Goal: Find specific page/section: Find specific page/section

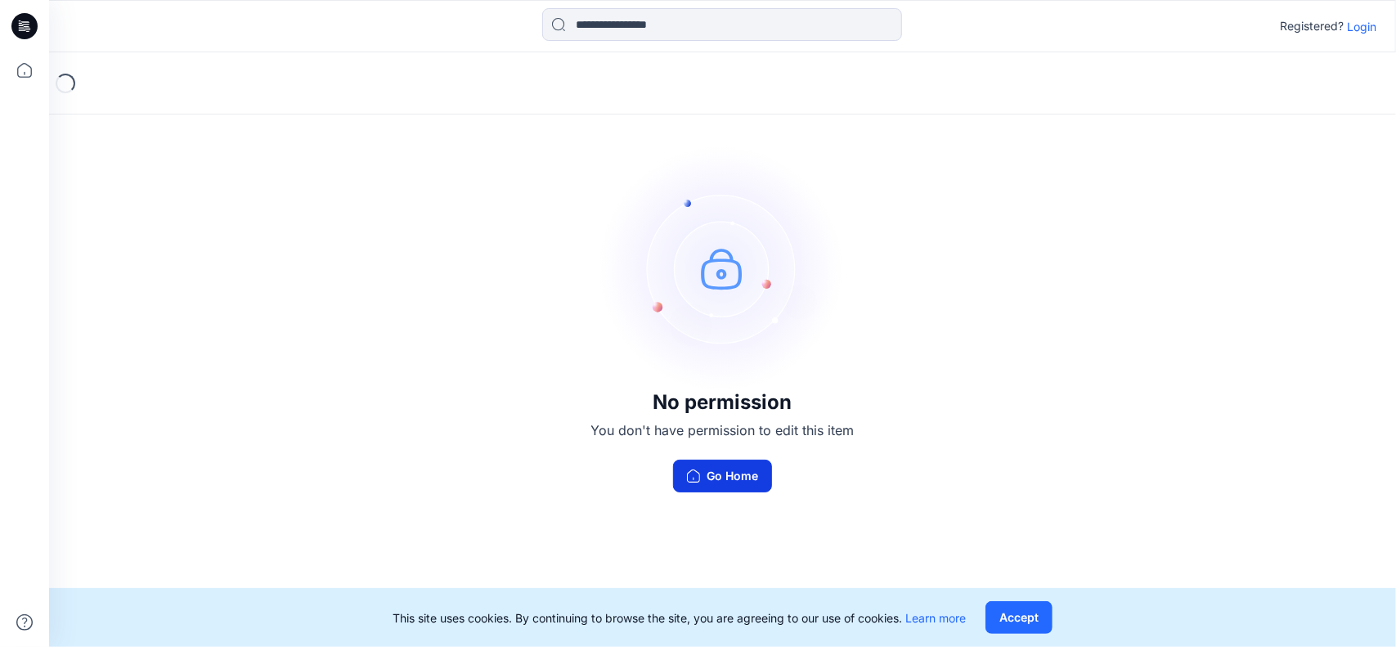
click at [729, 474] on button "Go Home" at bounding box center [722, 476] width 99 height 33
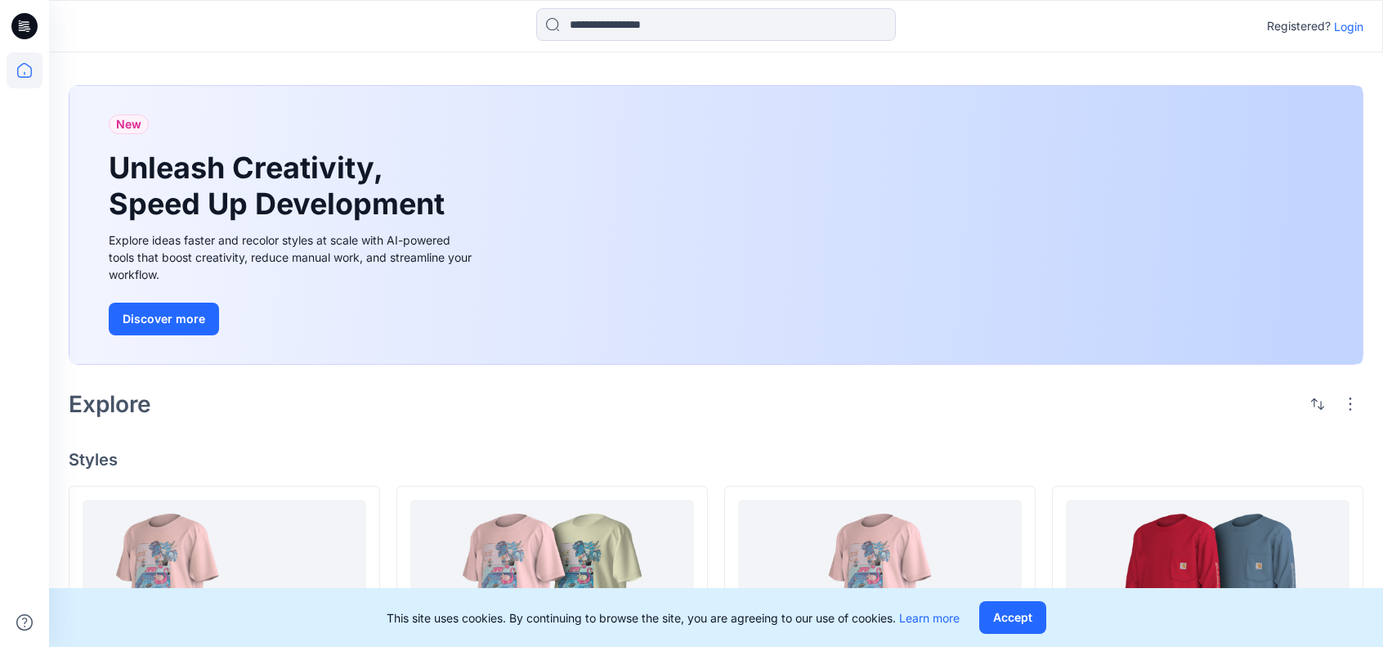
click at [1350, 22] on p "Login" at bounding box center [1348, 26] width 29 height 17
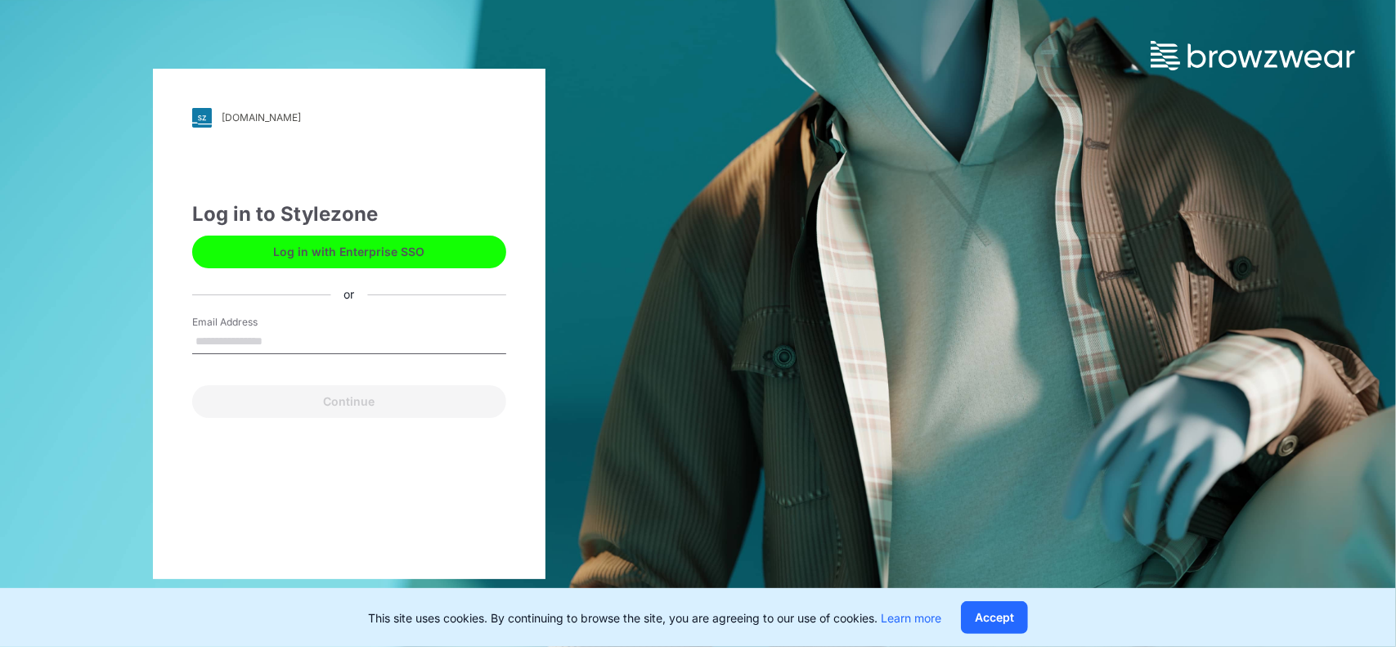
click at [285, 342] on input "Email Address" at bounding box center [349, 342] width 314 height 25
type input "**********"
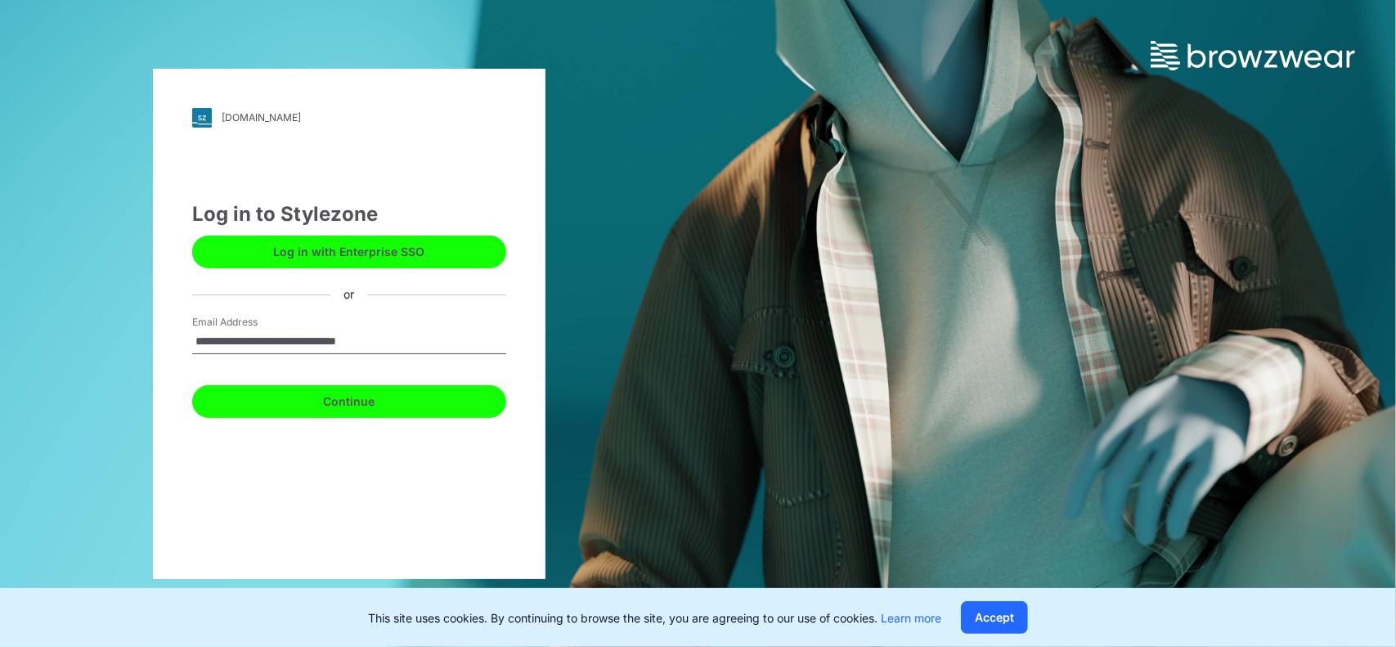
click at [339, 401] on button "Continue" at bounding box center [349, 401] width 314 height 33
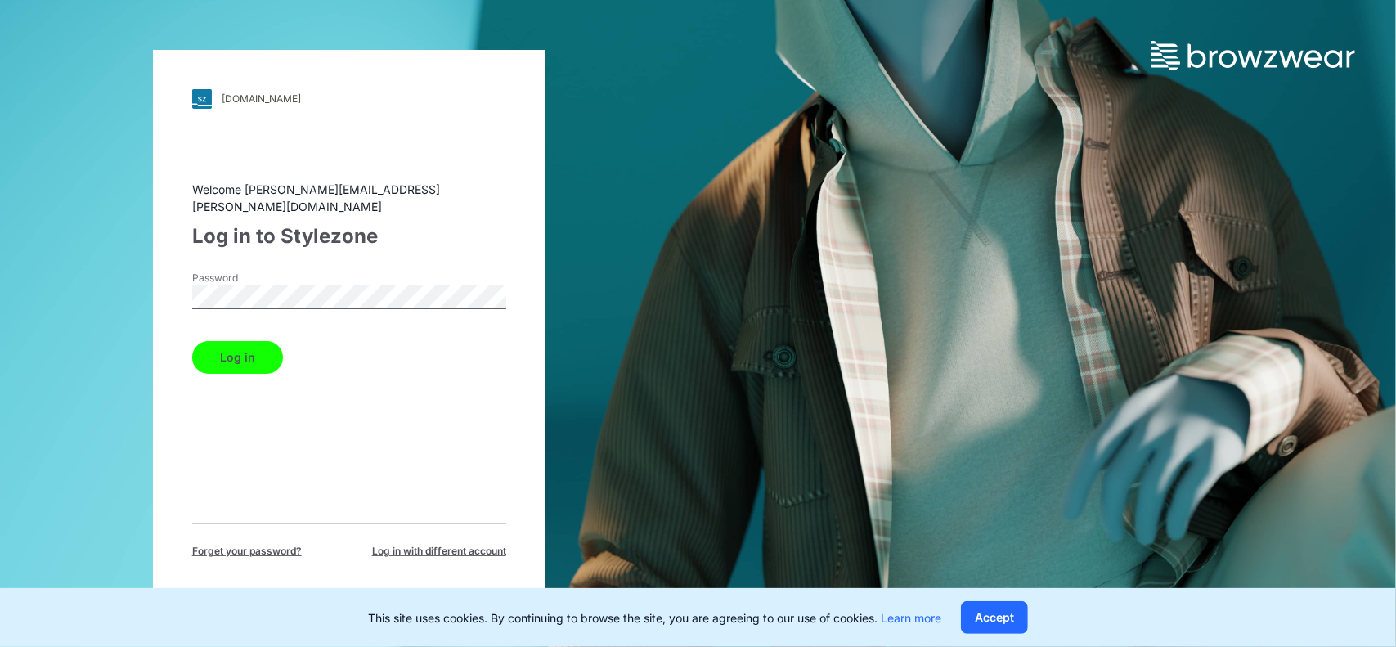
click at [242, 344] on button "Log in" at bounding box center [237, 357] width 91 height 33
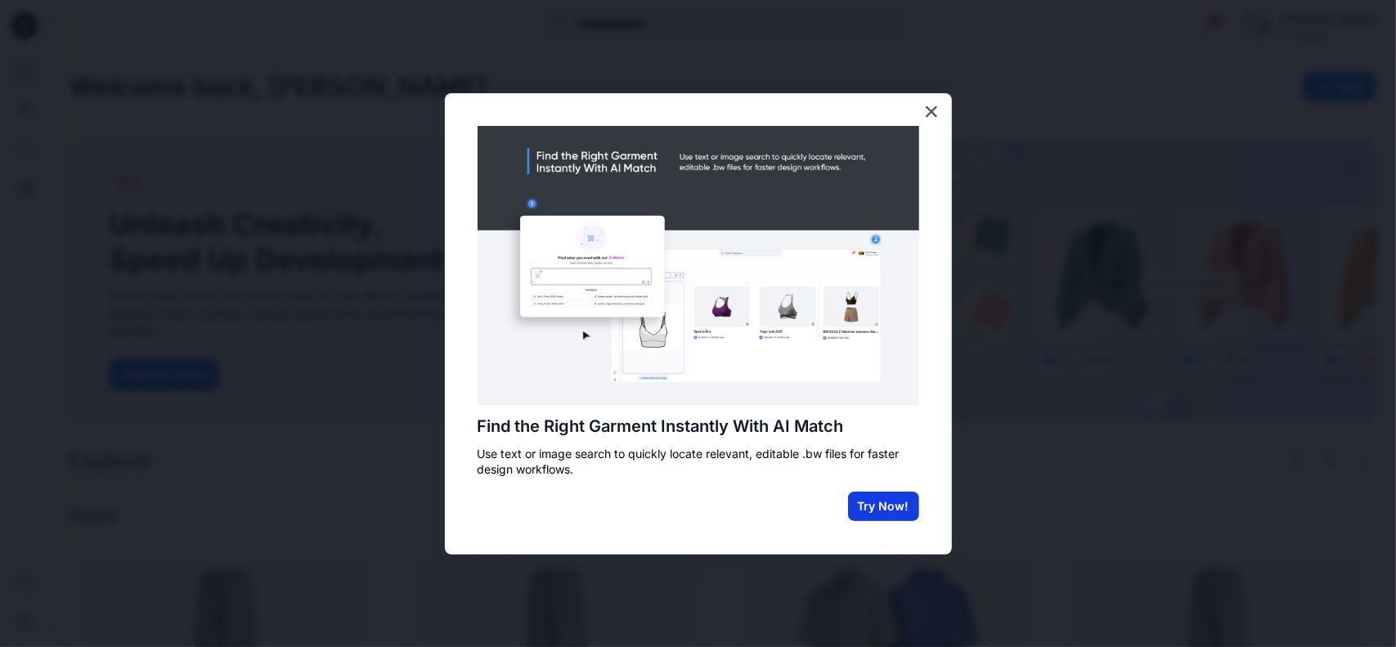
click at [893, 501] on button "Try Now!" at bounding box center [883, 505] width 71 height 29
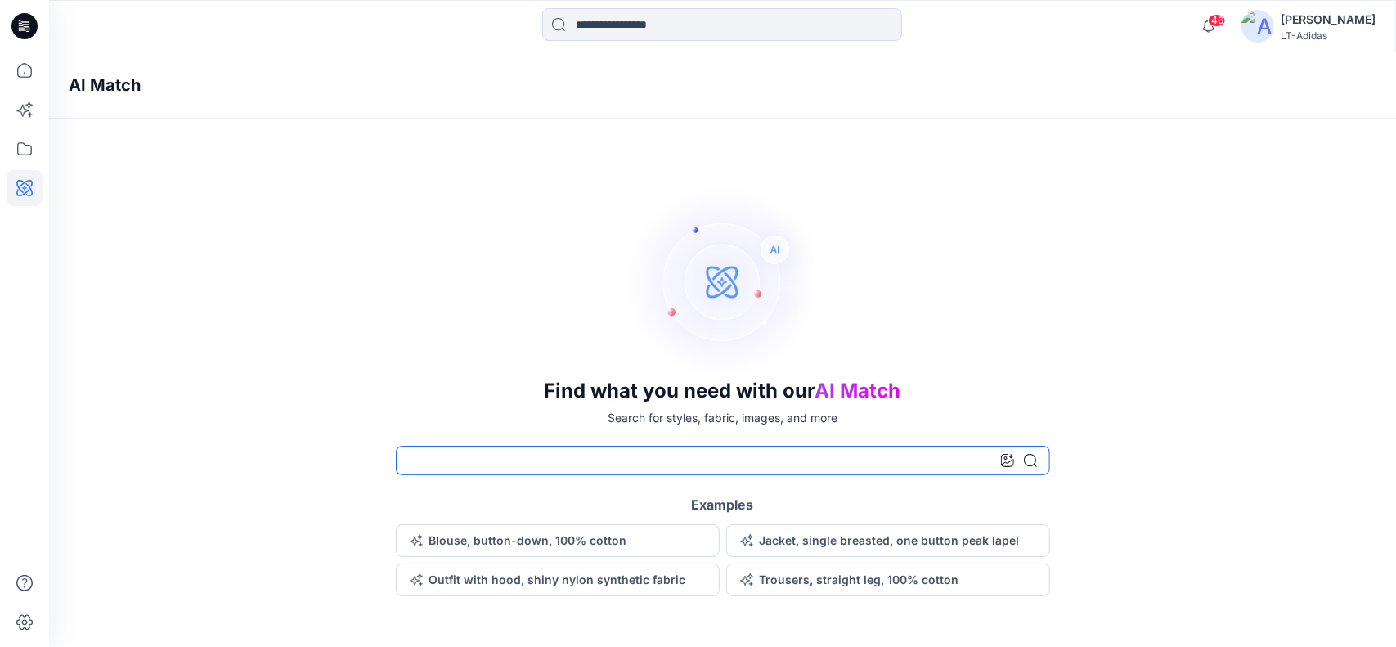
click at [684, 462] on input at bounding box center [723, 460] width 654 height 29
click at [1193, 518] on div "Find what you need with our AI Match Search for styles, fabric, images, and mor…" at bounding box center [722, 389] width 1347 height 413
click at [17, 187] on icon at bounding box center [25, 188] width 36 height 36
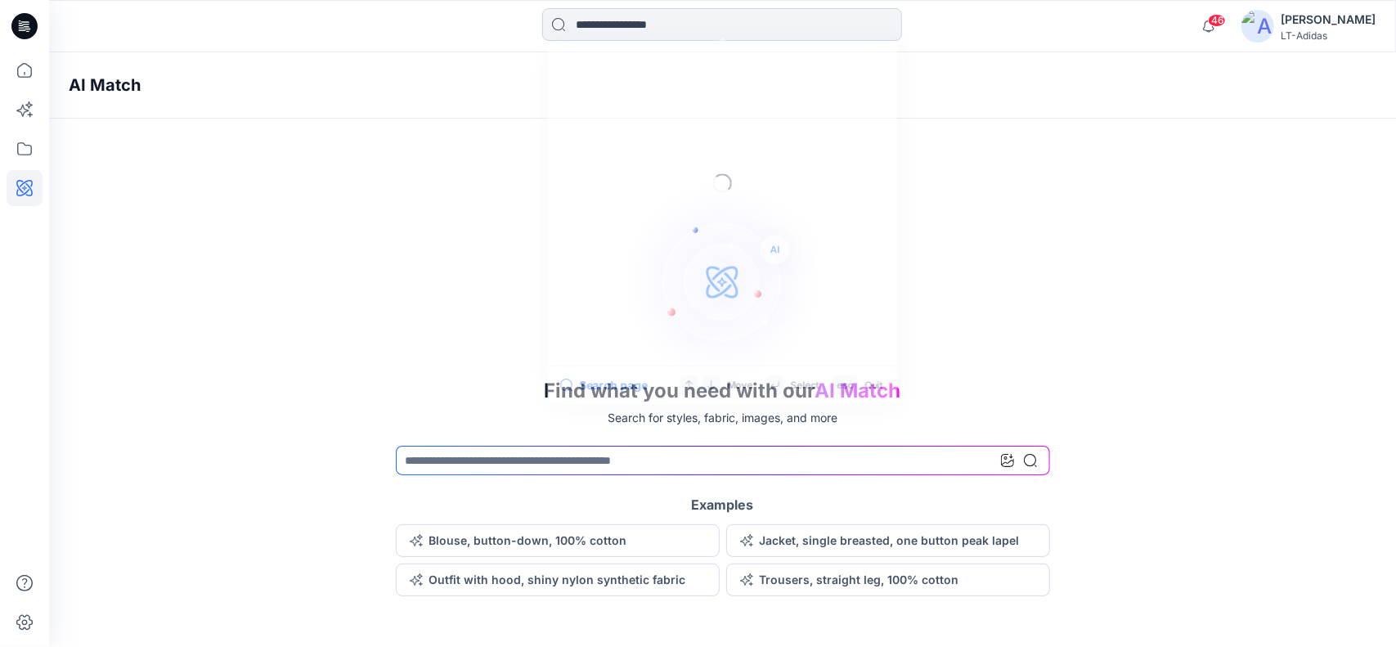
click at [627, 30] on input at bounding box center [722, 24] width 360 height 33
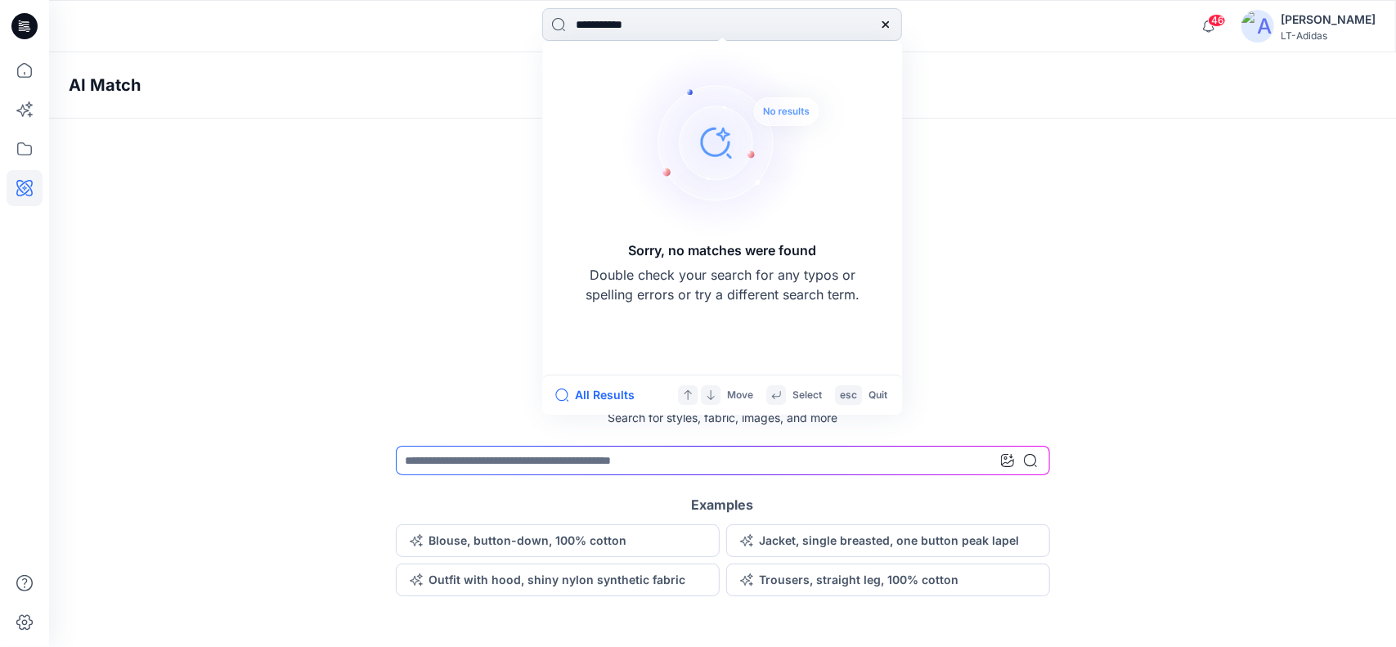
type input "**********"
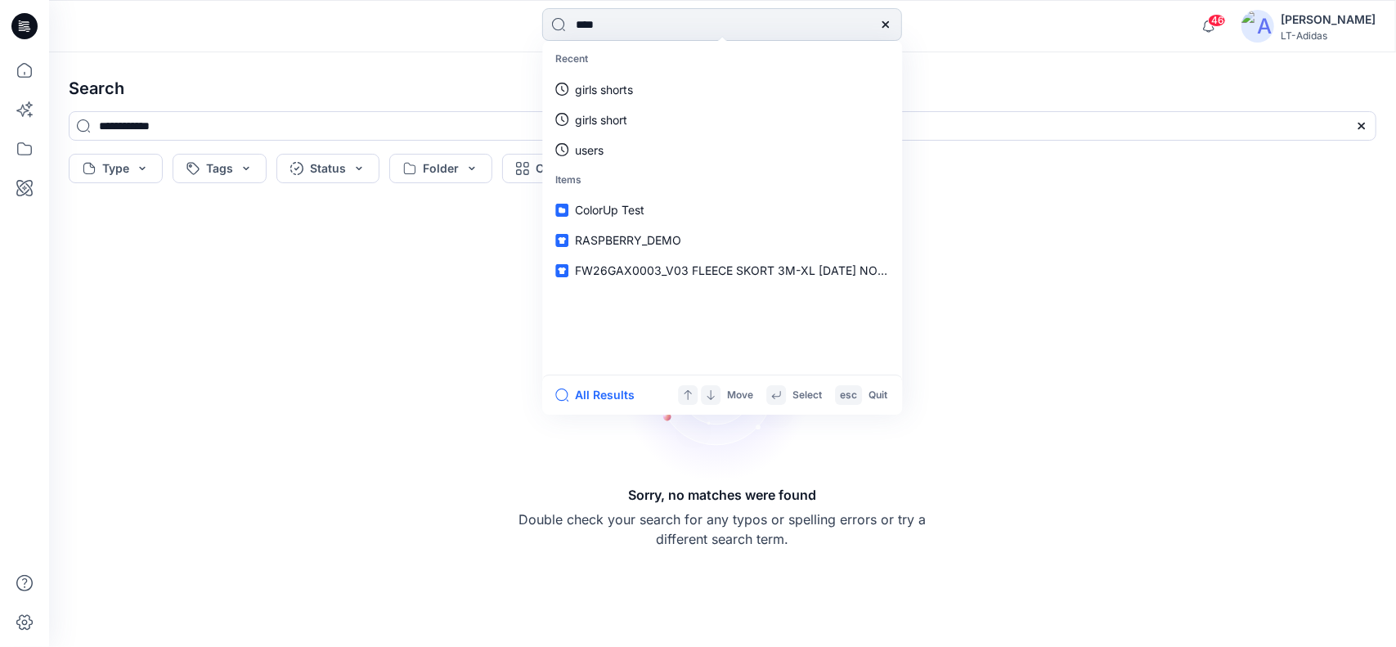
type input "*****"
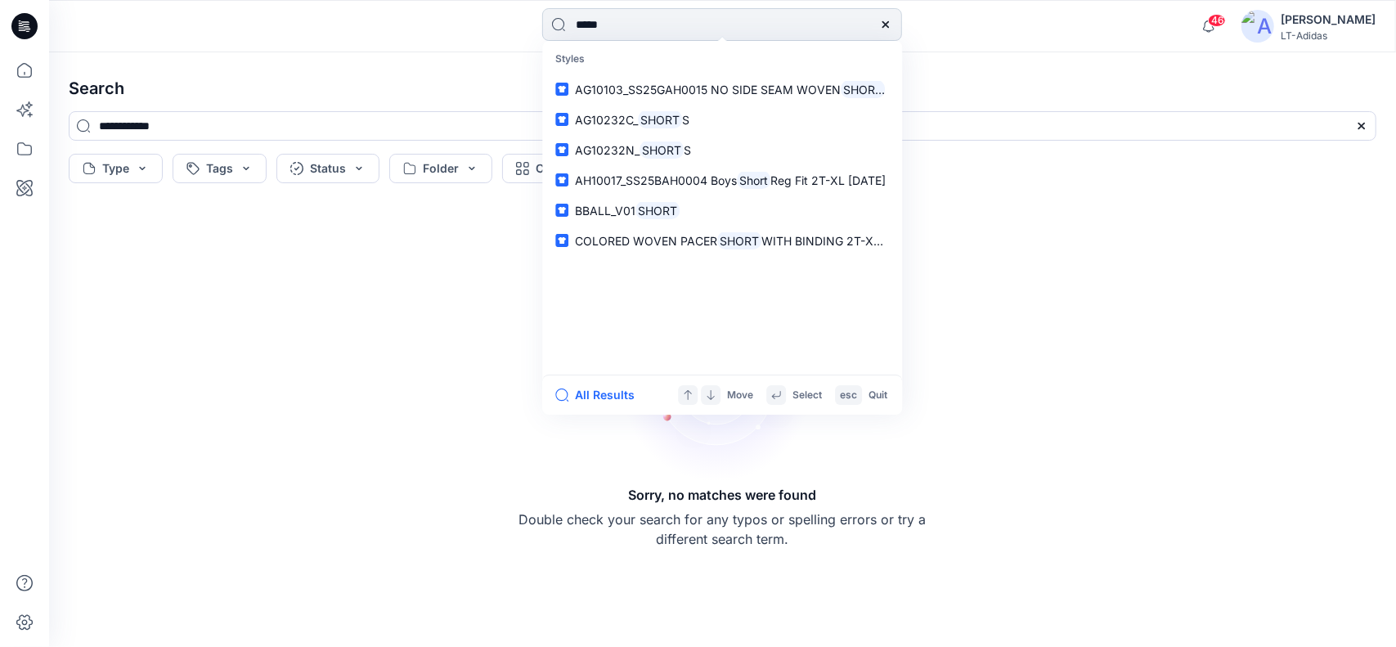
type input "*****"
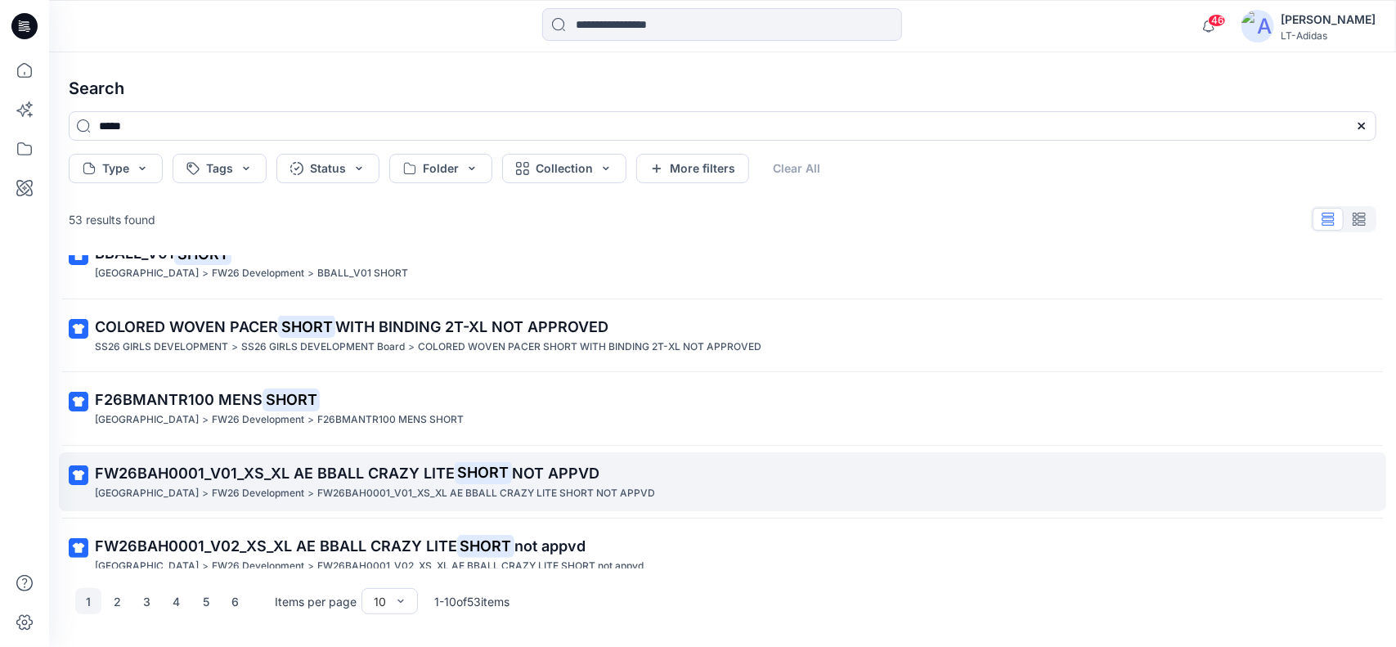
scroll to position [307, 0]
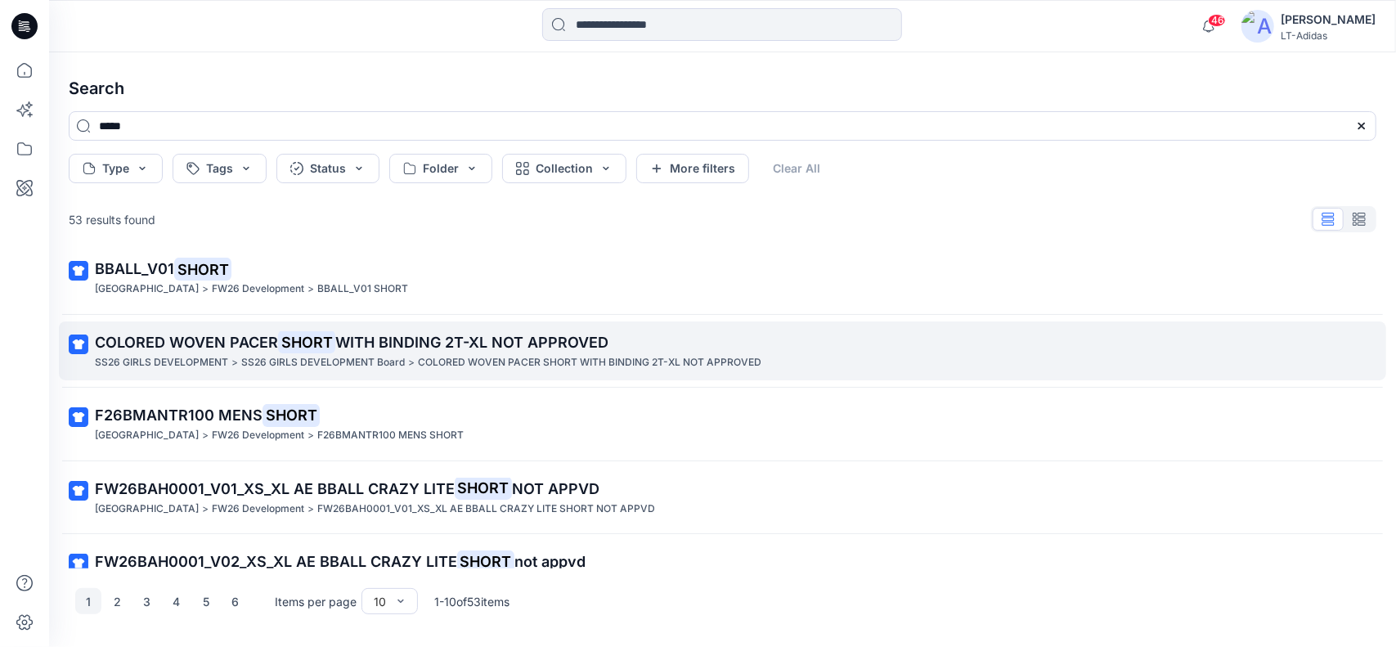
click at [425, 339] on span "WITH BINDING 2T-XL NOT APPROVED" at bounding box center [471, 342] width 273 height 17
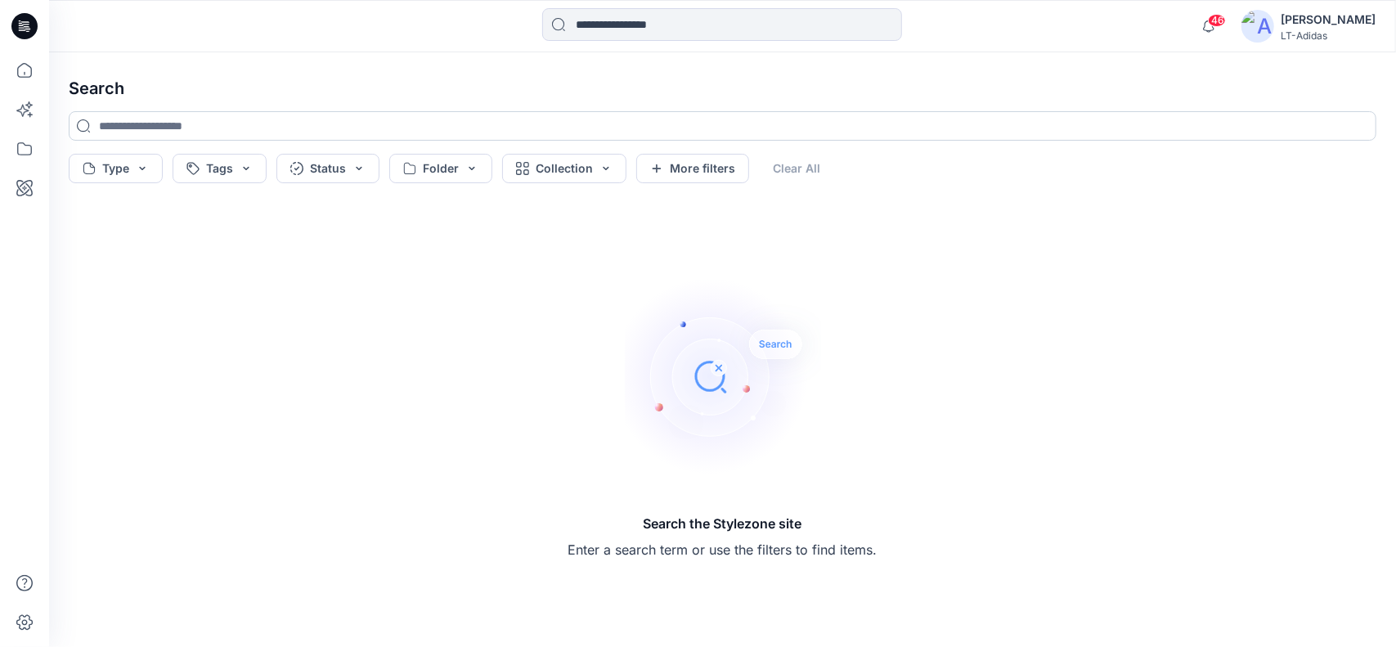
click at [191, 125] on input at bounding box center [722, 125] width 1307 height 29
click at [21, 181] on icon at bounding box center [24, 188] width 16 height 16
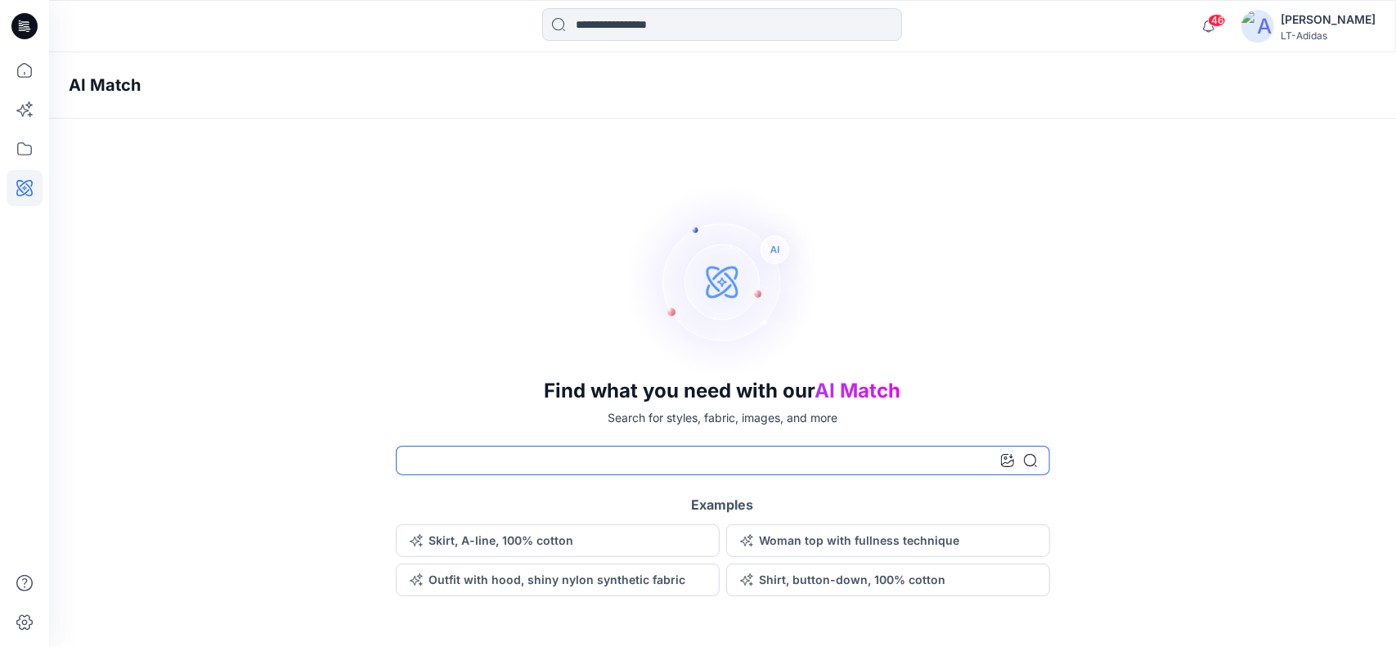
click at [653, 457] on input at bounding box center [723, 460] width 654 height 29
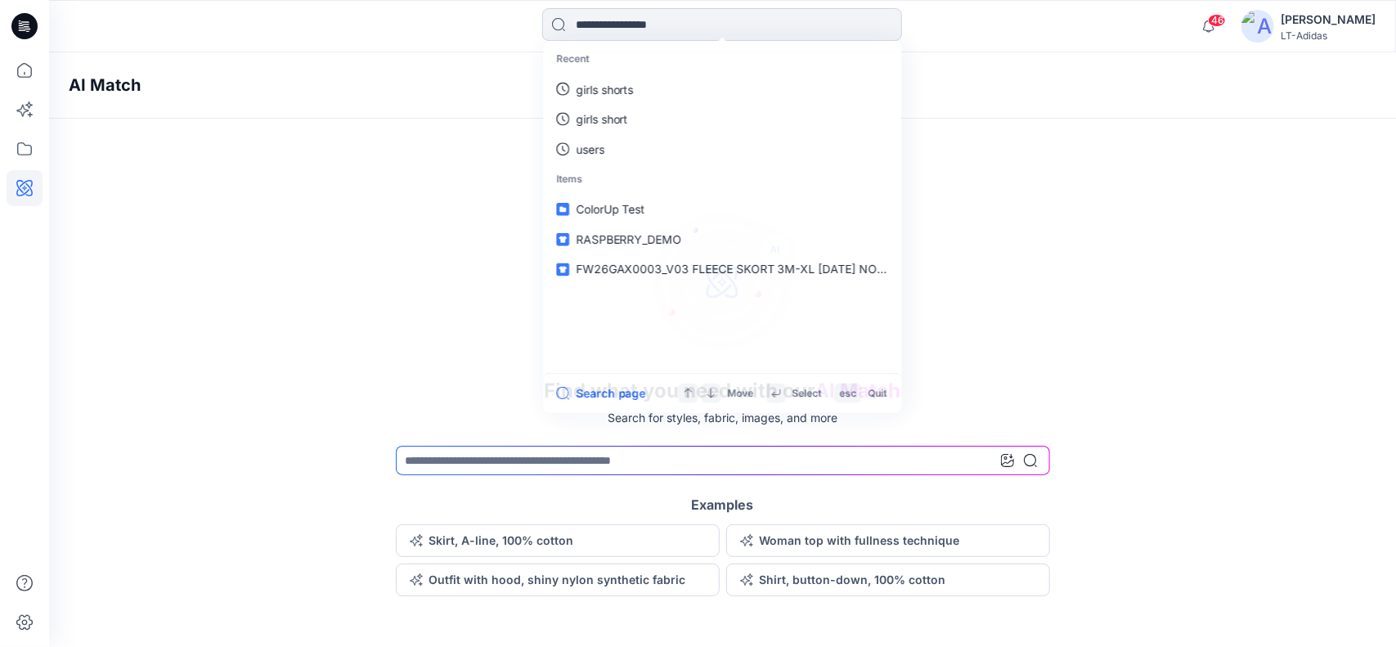
click at [650, 25] on input at bounding box center [722, 24] width 360 height 33
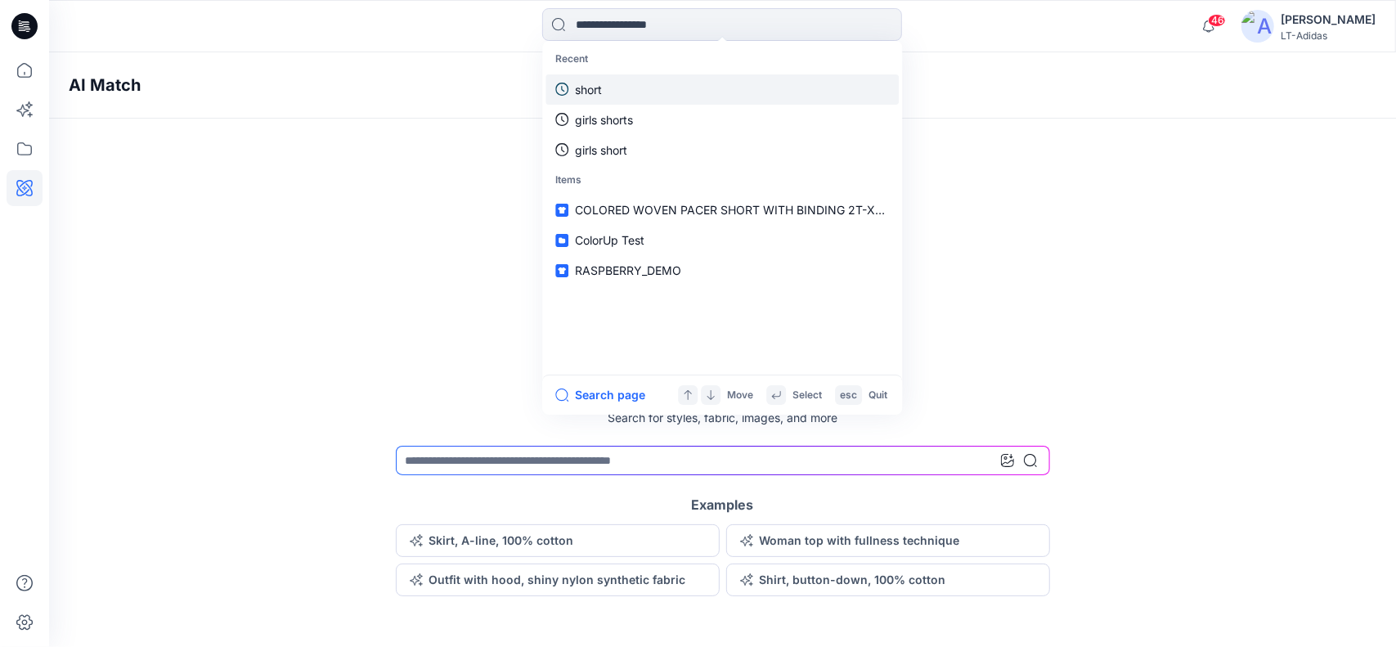
click at [618, 91] on link "short" at bounding box center [721, 89] width 353 height 30
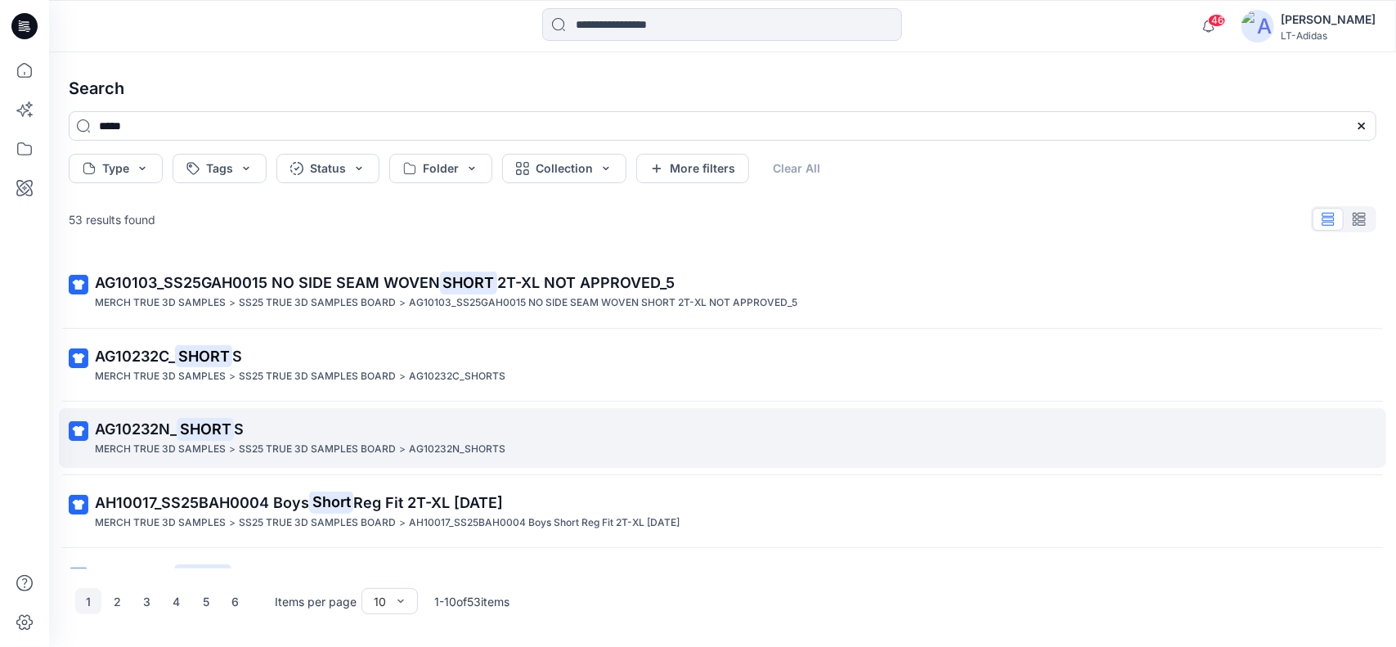
click at [147, 431] on span "AG10232N_" at bounding box center [136, 428] width 82 height 17
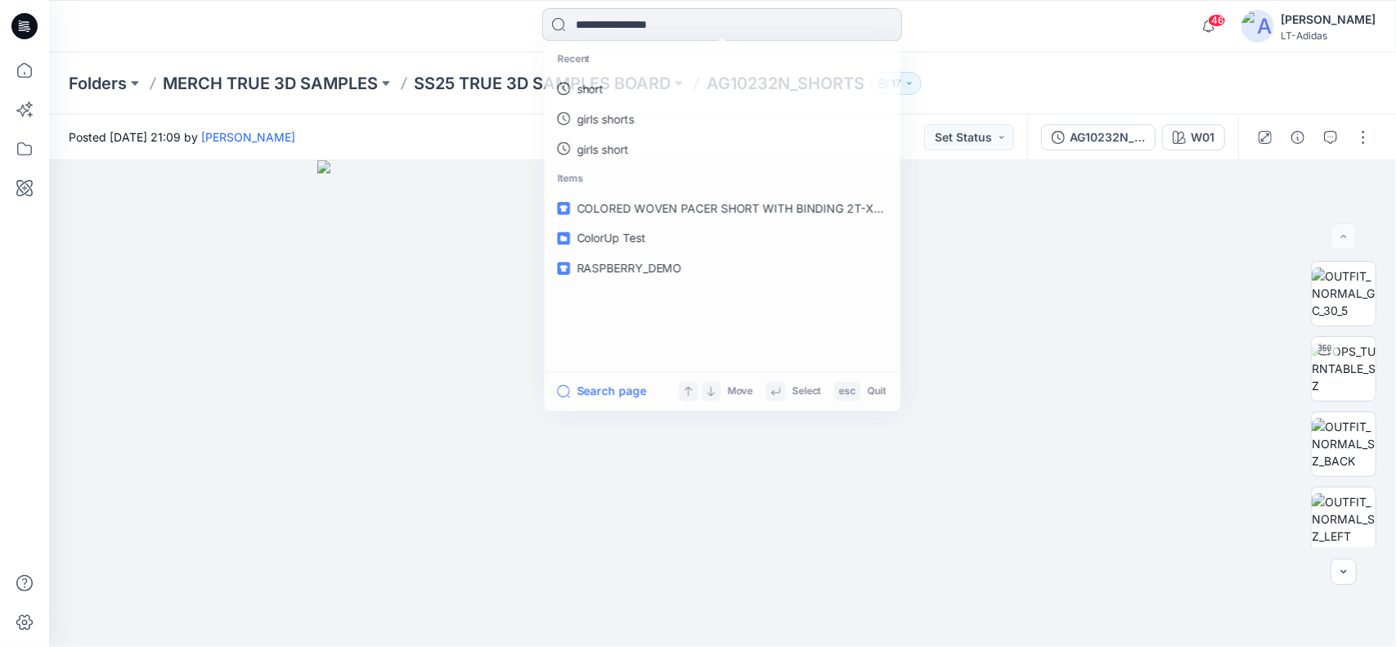
click at [679, 22] on input at bounding box center [722, 24] width 360 height 33
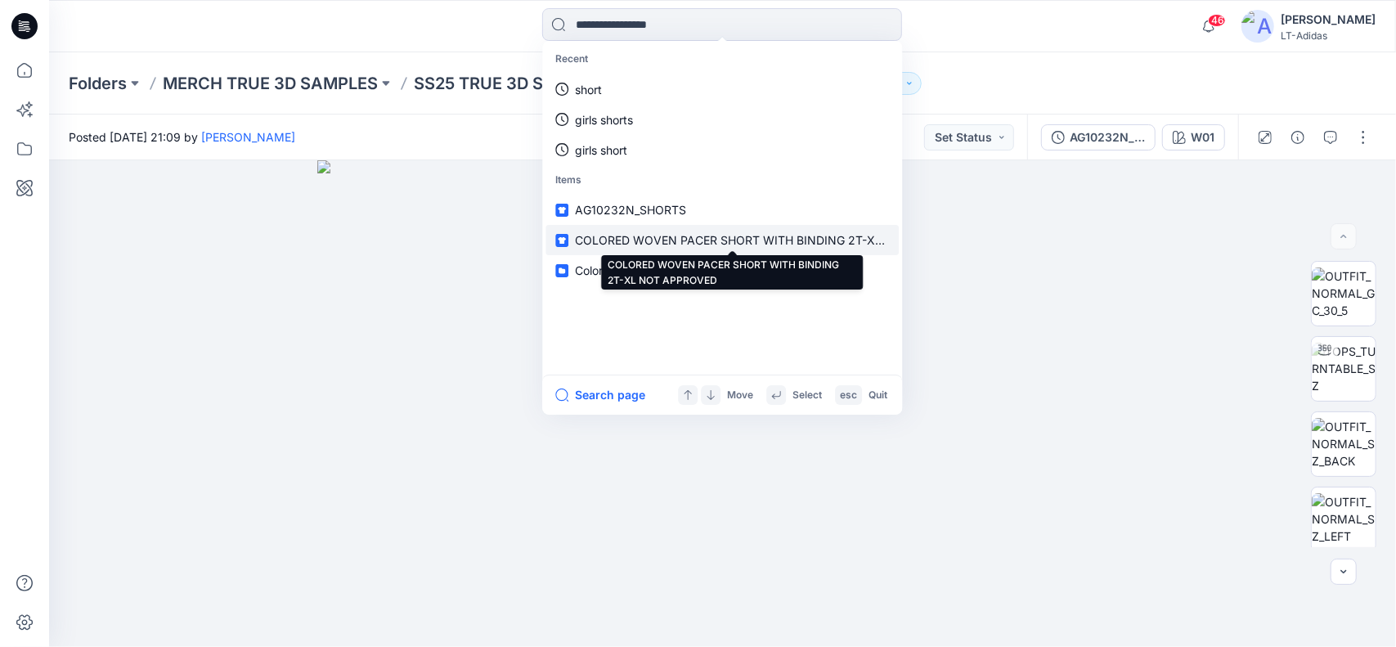
click at [733, 233] on span "COLORED WOVEN PACER SHORT WITH BINDING 2T-XL NOT APPROVED" at bounding box center [775, 240] width 401 height 14
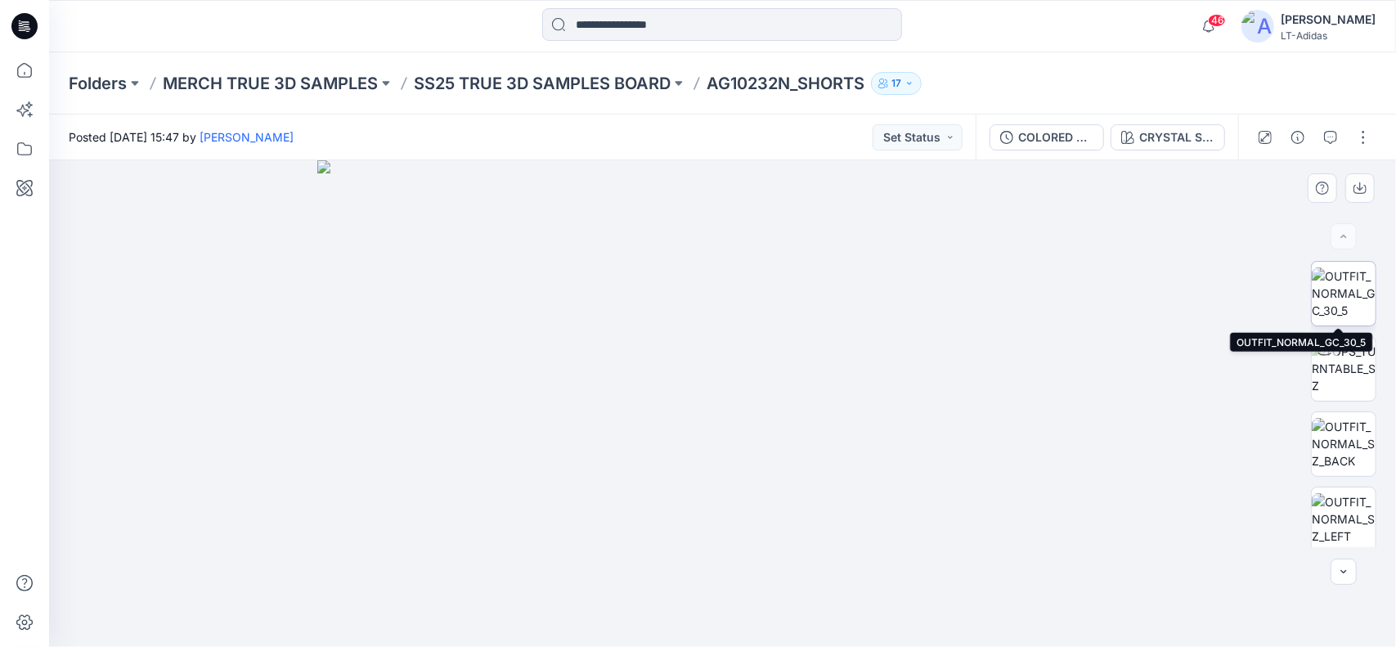
click at [1347, 281] on img at bounding box center [1344, 293] width 64 height 52
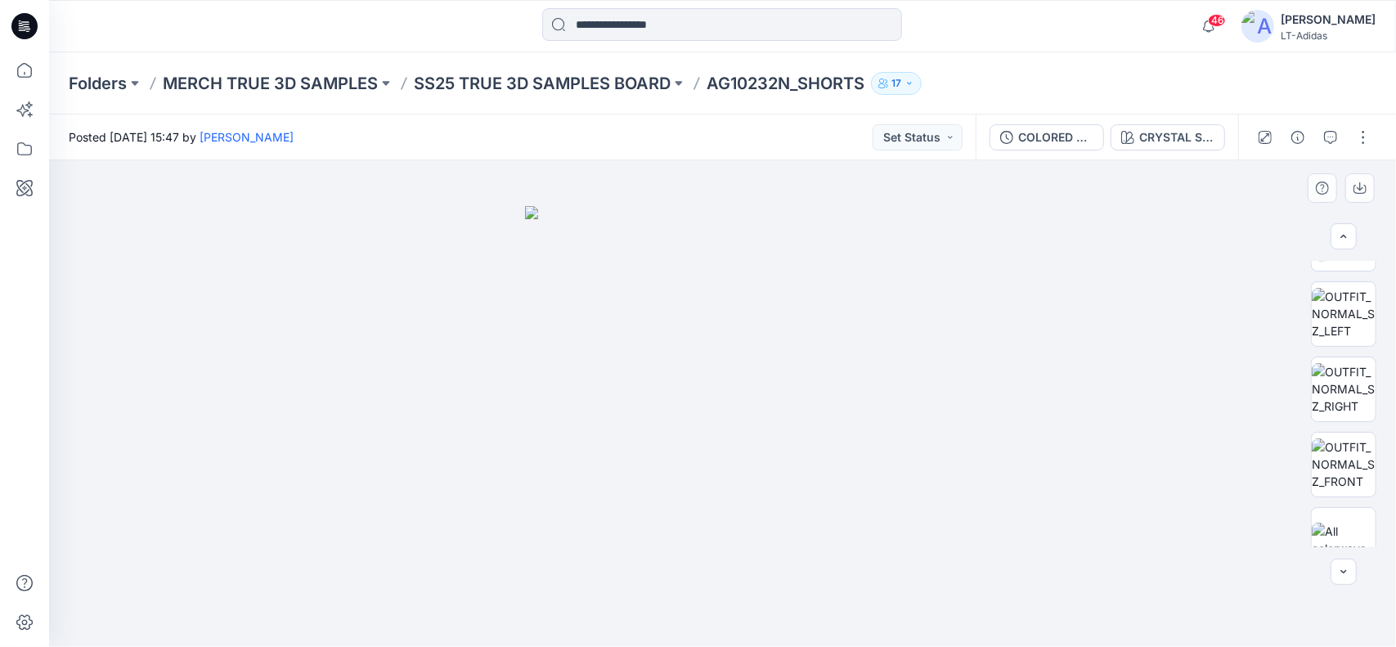
scroll to position [230, 0]
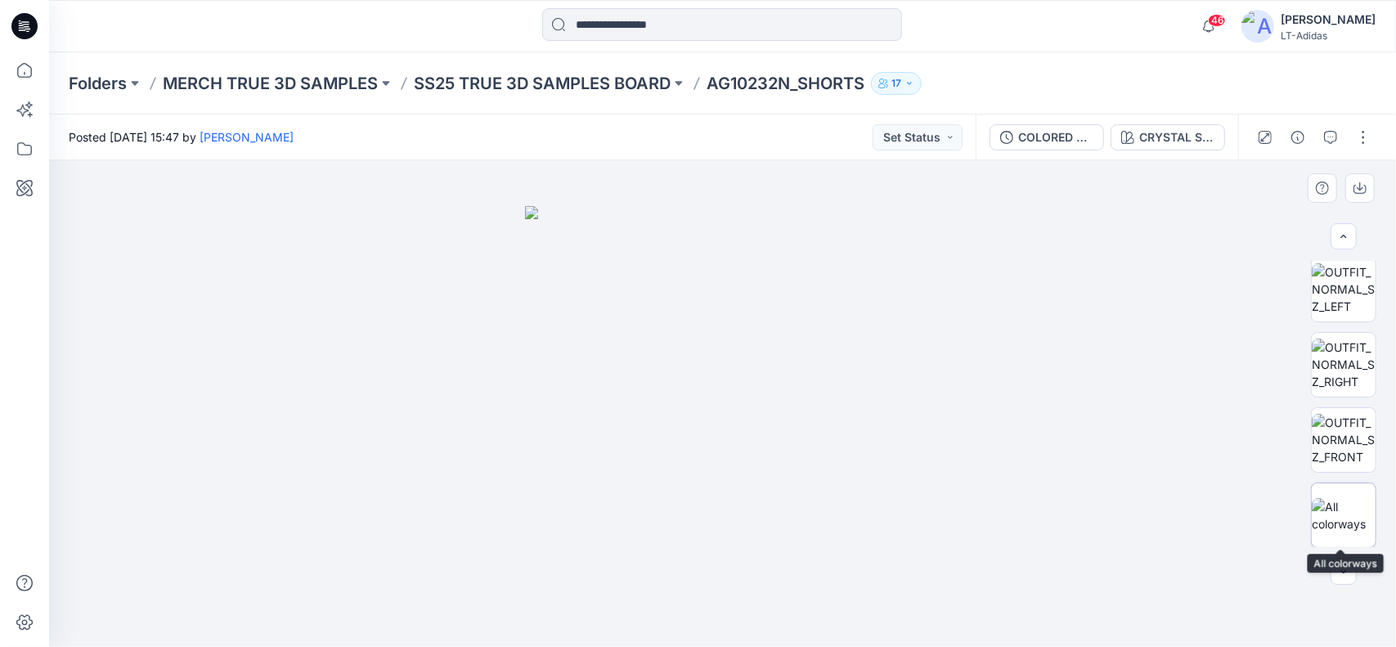
click at [1331, 516] on img at bounding box center [1344, 515] width 64 height 34
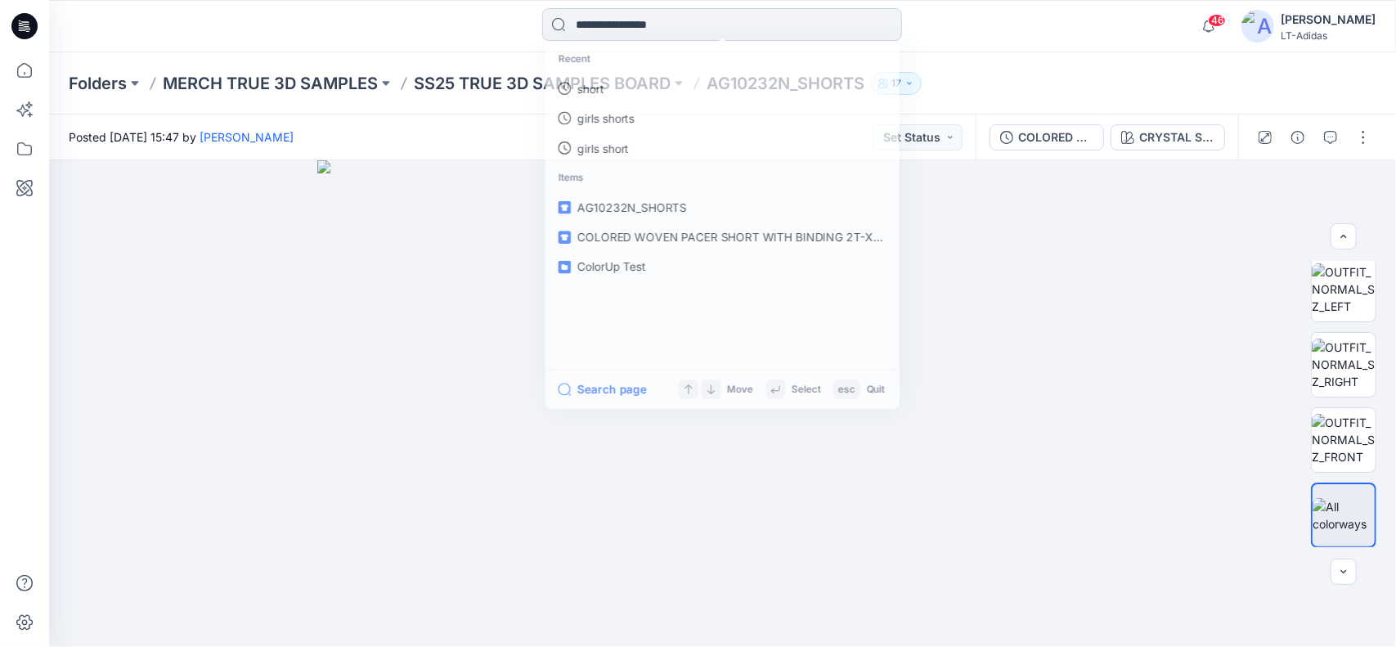
click at [769, 9] on input at bounding box center [722, 24] width 360 height 33
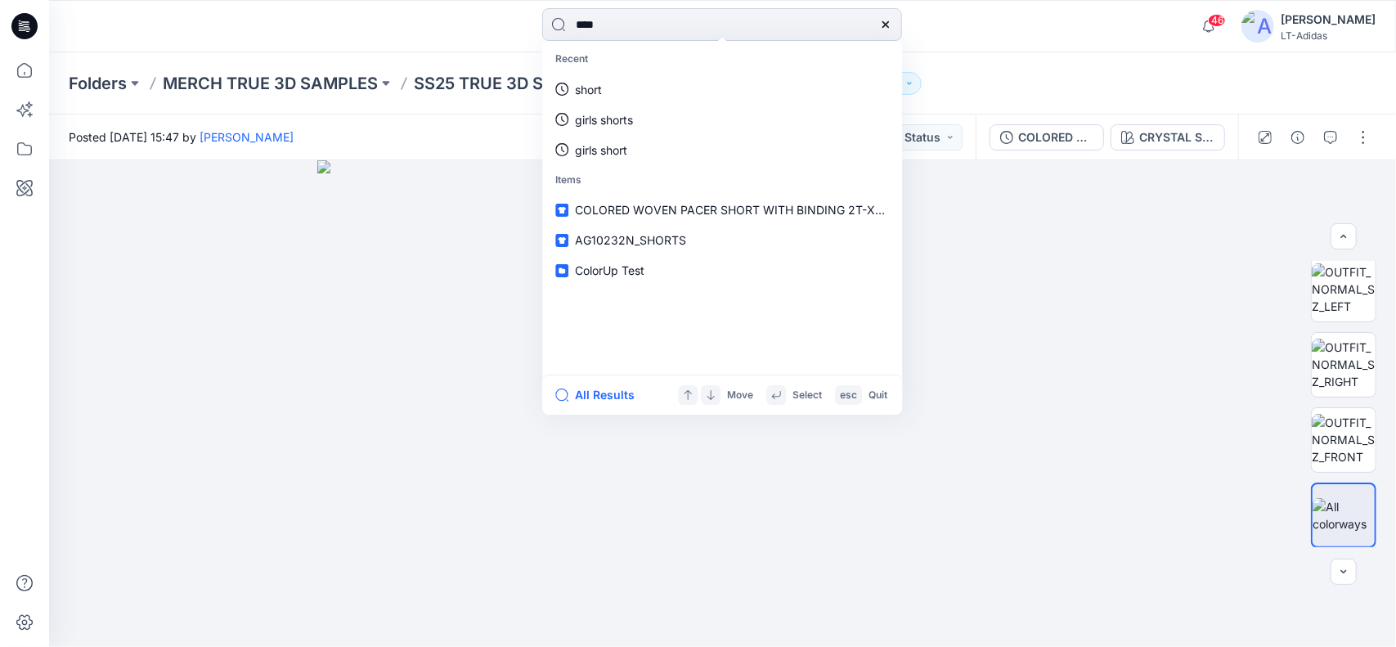
type input "*****"
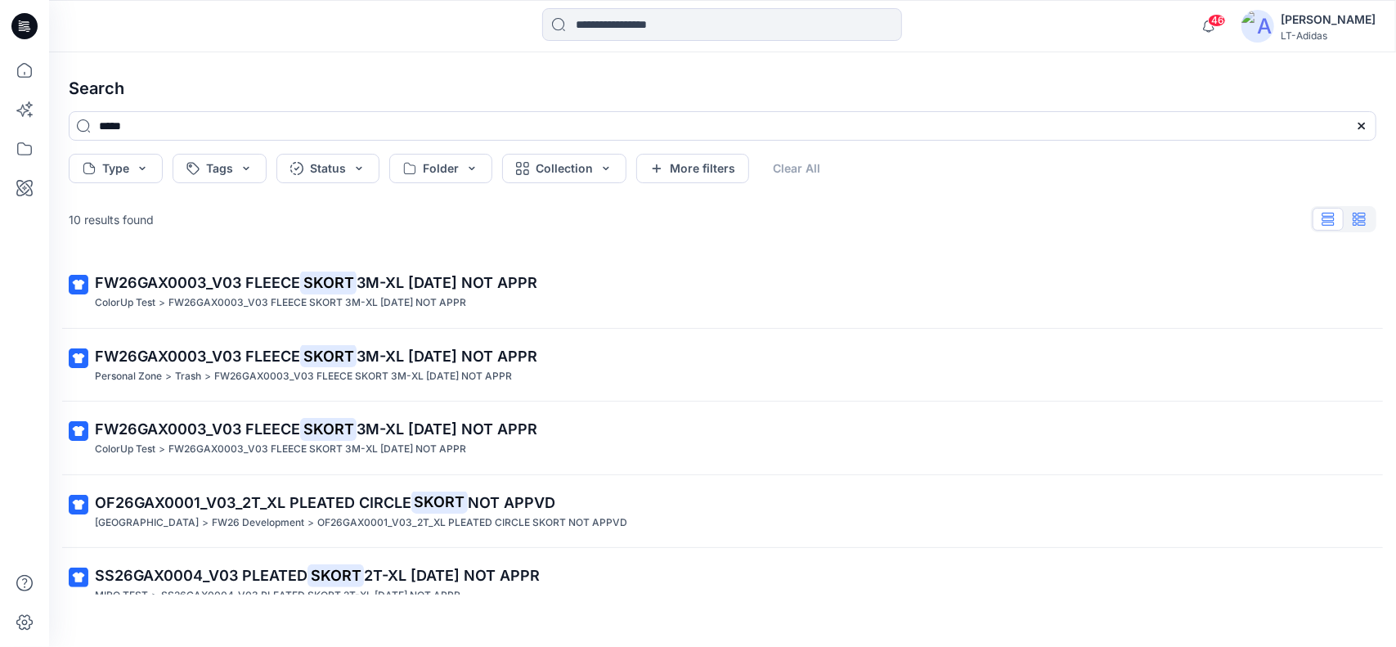
click at [1361, 220] on icon "button" at bounding box center [1358, 219] width 13 height 13
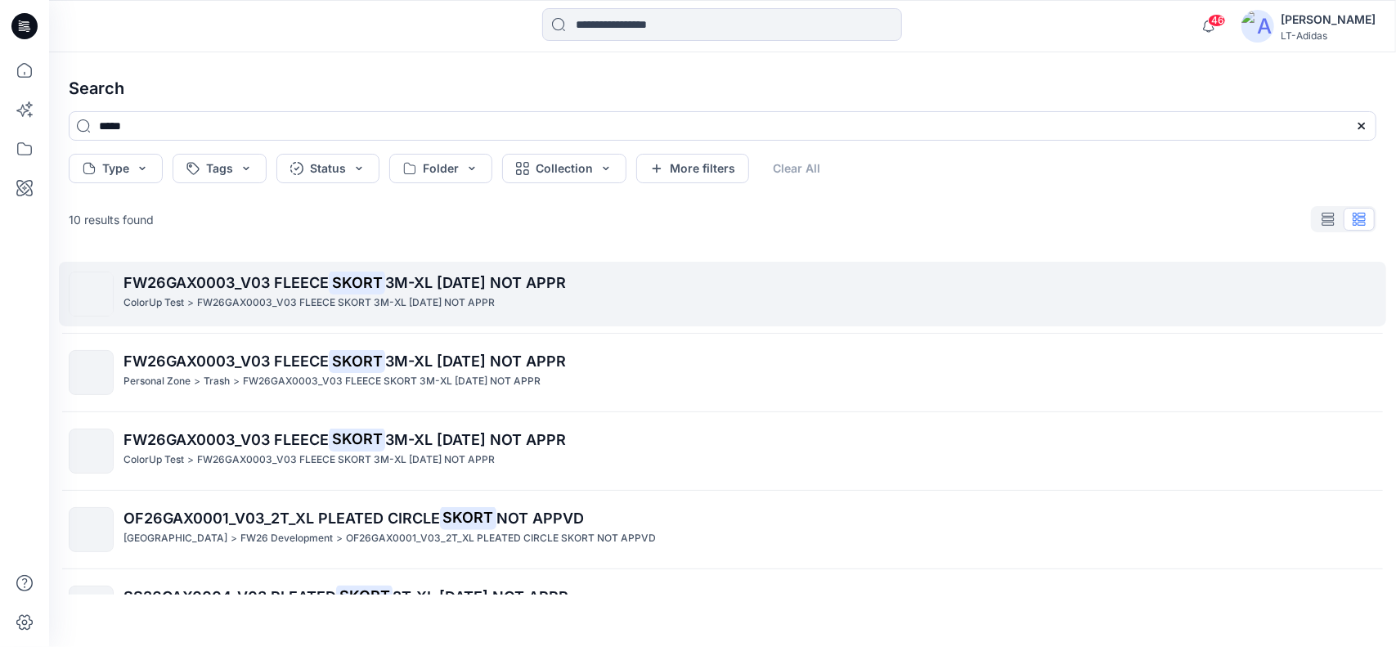
click at [461, 284] on span "3M-XL [DATE] NOT APPR" at bounding box center [475, 282] width 181 height 17
